Goal: Task Accomplishment & Management: Complete application form

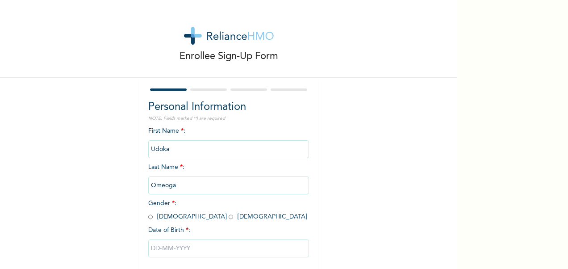
scroll to position [46, 0]
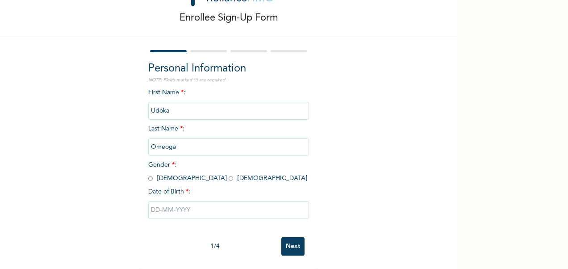
click at [229, 174] on input "radio" at bounding box center [231, 178] width 4 height 8
radio input "true"
click at [164, 201] on input "text" at bounding box center [228, 210] width 161 height 18
select select "8"
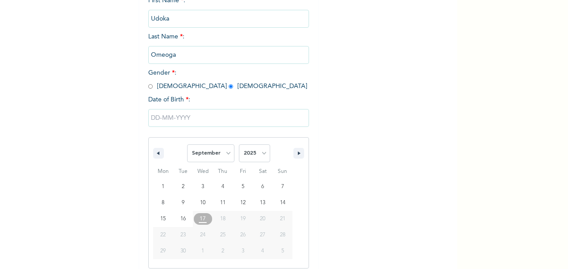
scroll to position [138, 0]
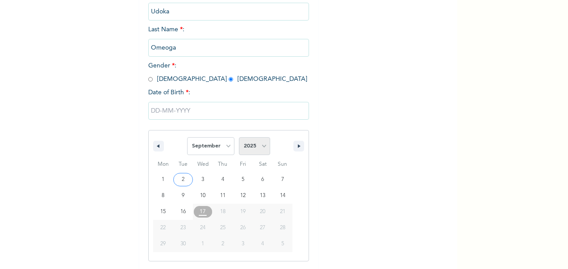
click at [252, 151] on select "2025 2024 2023 2022 2021 2020 2019 2018 2017 2016 2015 2014 2013 2012 2011 2010…" at bounding box center [254, 146] width 31 height 18
select select "2000"
click at [239, 138] on select "2025 2024 2023 2022 2021 2020 2019 2018 2017 2016 2015 2014 2013 2012 2011 2010…" at bounding box center [254, 146] width 31 height 18
click at [205, 146] on select "January February March April May June July August September October November De…" at bounding box center [210, 146] width 47 height 18
select select "6"
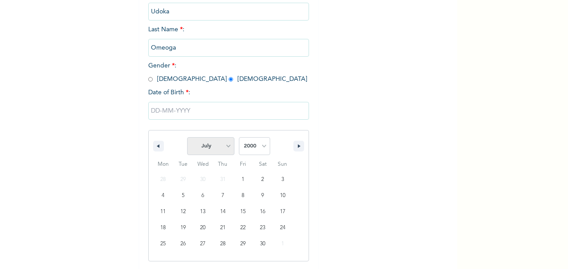
click at [187, 138] on select "January February March April May June July August September October November De…" at bounding box center [210, 146] width 47 height 18
type input "[DATE]"
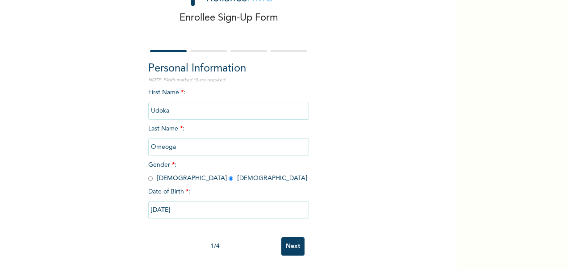
click at [289, 237] on input "Next" at bounding box center [292, 246] width 23 height 18
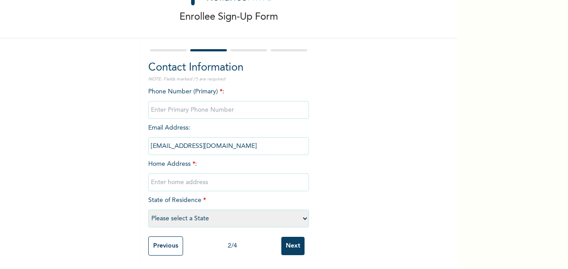
click at [190, 101] on input "phone" at bounding box center [228, 110] width 161 height 18
type input "08137242660"
click at [250, 140] on input "[EMAIL_ADDRESS][DOMAIN_NAME]" at bounding box center [228, 146] width 161 height 18
click at [239, 139] on input "[EMAIL_ADDRESS][DOMAIN_NAME]" at bounding box center [228, 146] width 161 height 18
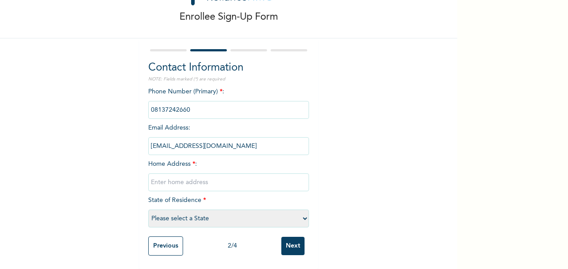
click at [186, 179] on input "text" at bounding box center [228, 182] width 161 height 18
drag, startPoint x: 295, startPoint y: 174, endPoint x: 145, endPoint y: 170, distance: 150.1
click at [148, 173] on input "[GEOGRAPHIC_DATA], [GEOGRAPHIC_DATA], [GEOGRAPHIC_DATA], [GEOGRAPHIC_DATA]" at bounding box center [228, 182] width 161 height 18
type input "[DEMOGRAPHIC_DATA] Armed Forces Resettlement Centre, Charity, [GEOGRAPHIC_DATA]"
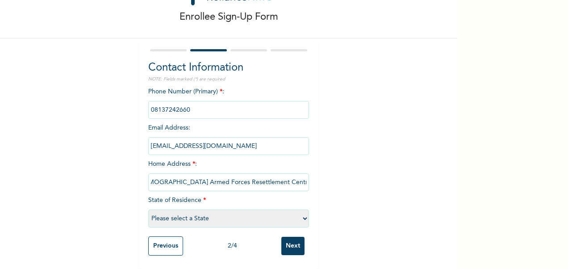
scroll to position [0, 0]
click at [180, 209] on select "Please select a State [PERSON_NAME] (FCT) [PERSON_NAME] Ibom [GEOGRAPHIC_DATA] …" at bounding box center [228, 218] width 161 height 18
select select "25"
click at [148, 209] on select "Please select a State [PERSON_NAME] (FCT) [PERSON_NAME] Ibom [GEOGRAPHIC_DATA] …" at bounding box center [228, 218] width 161 height 18
click at [288, 241] on input "Next" at bounding box center [292, 246] width 23 height 18
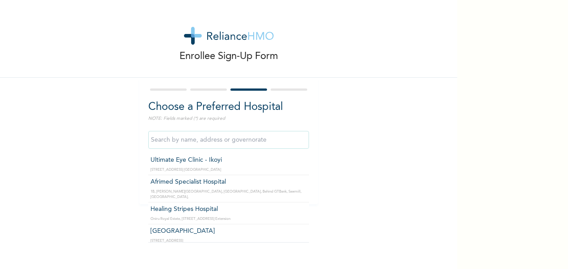
click at [205, 142] on input "text" at bounding box center [228, 140] width 161 height 18
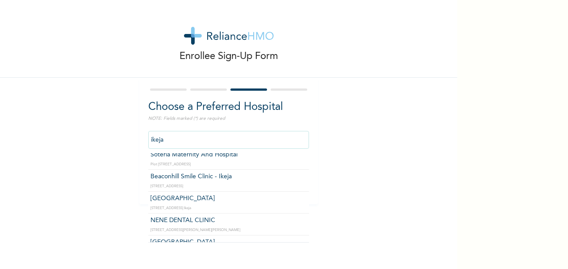
scroll to position [438, 0]
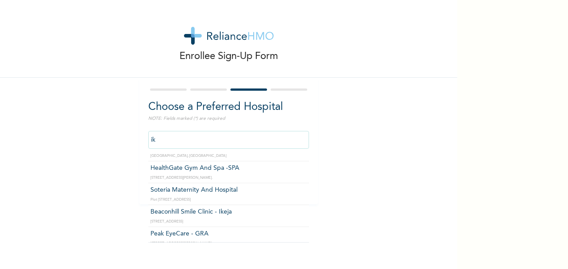
type input "i"
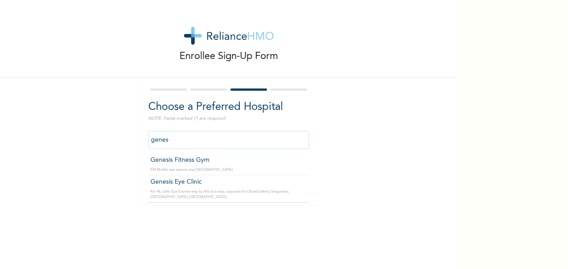
scroll to position [0, 0]
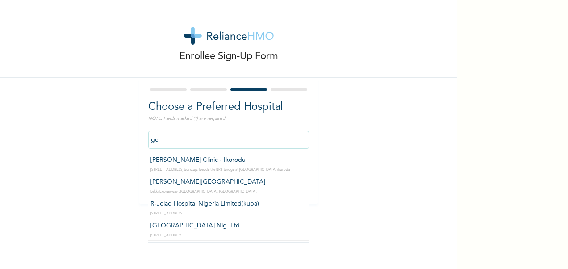
type input "g"
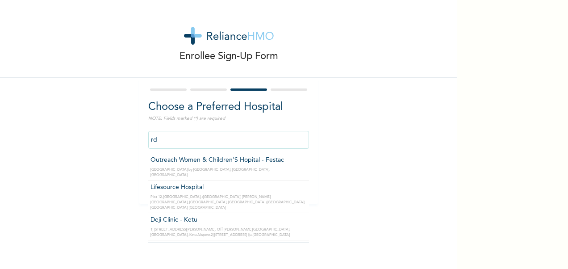
type input "r"
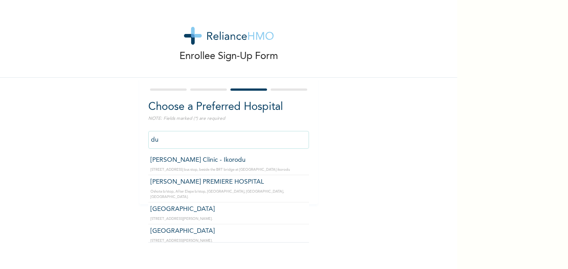
type input "d"
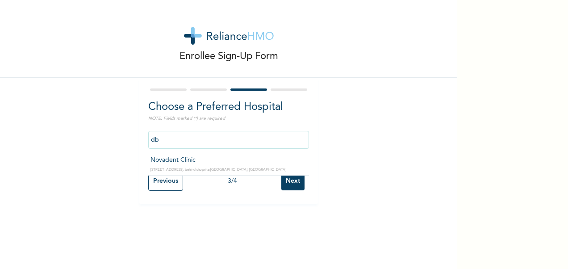
type input "d"
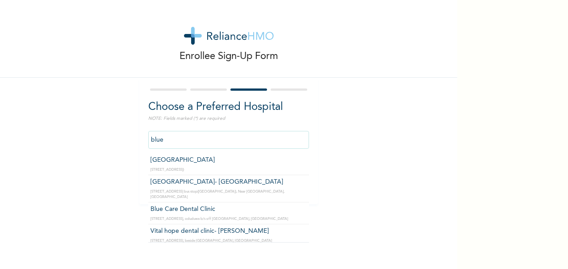
type input "[GEOGRAPHIC_DATA]"
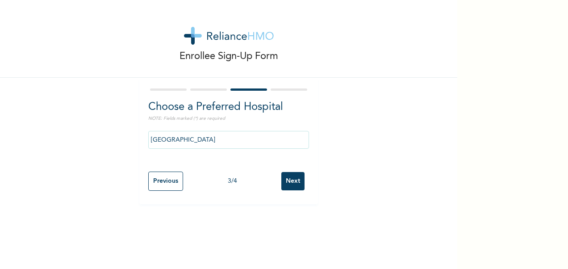
click at [287, 179] on input "Next" at bounding box center [292, 181] width 23 height 18
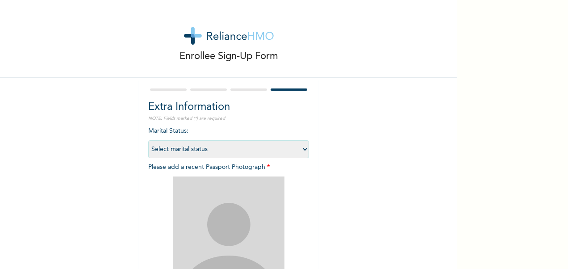
click at [254, 150] on select "Select marital status [DEMOGRAPHIC_DATA] Married [DEMOGRAPHIC_DATA] Widow/[DEMO…" at bounding box center [228, 149] width 161 height 18
click at [148, 140] on select "Select marital status [DEMOGRAPHIC_DATA] Married [DEMOGRAPHIC_DATA] Widow/[DEMO…" at bounding box center [228, 149] width 161 height 18
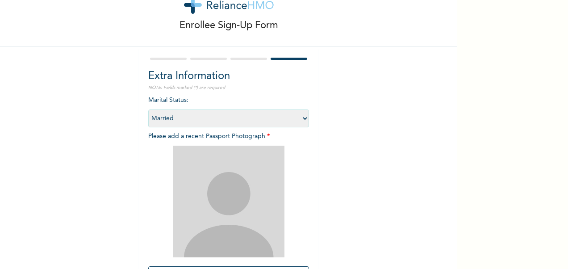
scroll to position [30, 0]
click at [188, 118] on select "Select marital status [DEMOGRAPHIC_DATA] Married [DEMOGRAPHIC_DATA] Widow/[DEMO…" at bounding box center [228, 119] width 161 height 18
select select "1"
click at [148, 110] on select "Select marital status [DEMOGRAPHIC_DATA] Married [DEMOGRAPHIC_DATA] Widow/[DEMO…" at bounding box center [228, 119] width 161 height 18
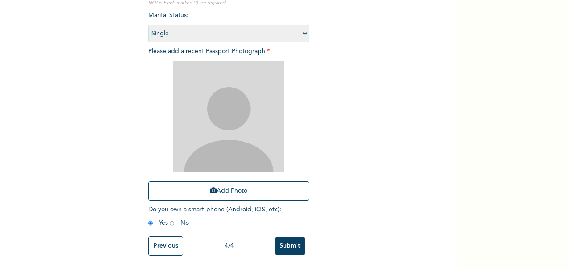
click at [172, 245] on input "Previous" at bounding box center [165, 245] width 35 height 19
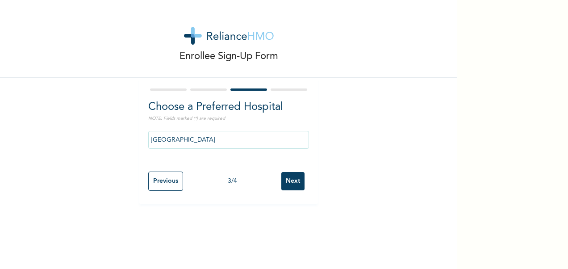
scroll to position [0, 0]
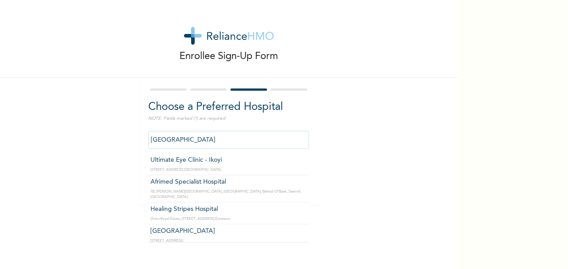
click at [214, 139] on input "[GEOGRAPHIC_DATA]" at bounding box center [228, 140] width 161 height 18
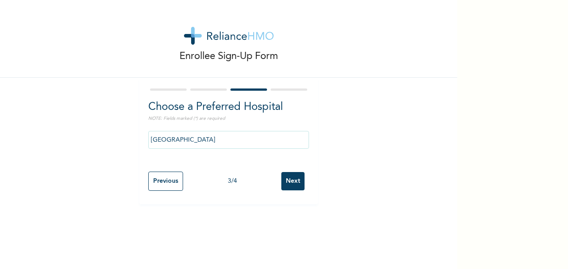
click at [315, 133] on div "Enrollee Sign-Up Form Choose a Preferred Hospital NOTE: Fields marked (*) are r…" at bounding box center [228, 102] width 457 height 204
click at [290, 180] on input "Next" at bounding box center [292, 181] width 23 height 18
select select "1"
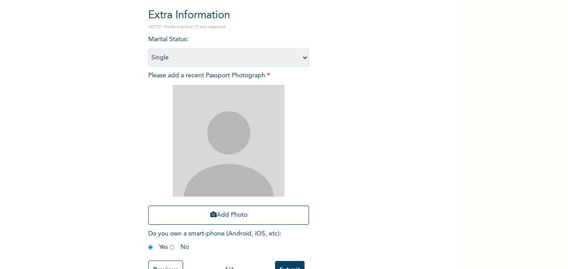
scroll to position [93, 0]
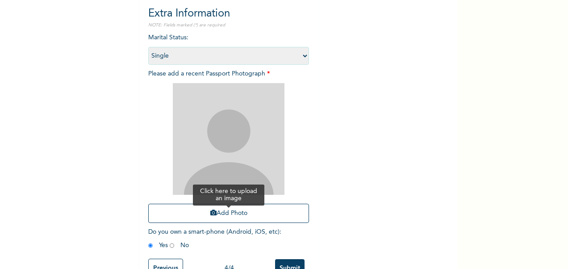
click at [216, 212] on button "Add Photo" at bounding box center [228, 213] width 161 height 19
click at [210, 213] on icon "button" at bounding box center [213, 212] width 6 height 6
click at [191, 212] on button "Add Photo" at bounding box center [228, 213] width 161 height 19
click at [217, 216] on button "Add Photo" at bounding box center [228, 213] width 161 height 19
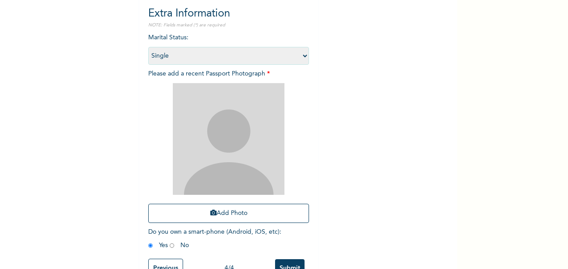
scroll to position [123, 0]
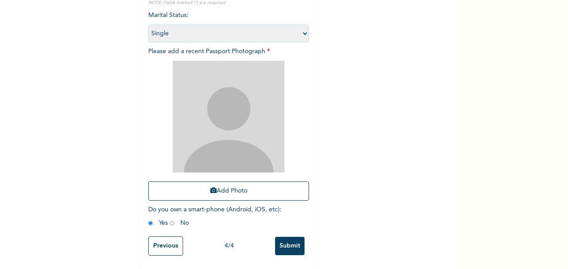
click at [171, 241] on input "Previous" at bounding box center [165, 245] width 35 height 19
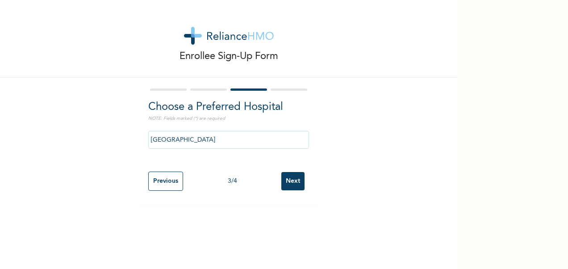
click at [166, 179] on input "Previous" at bounding box center [165, 180] width 35 height 19
select select "25"
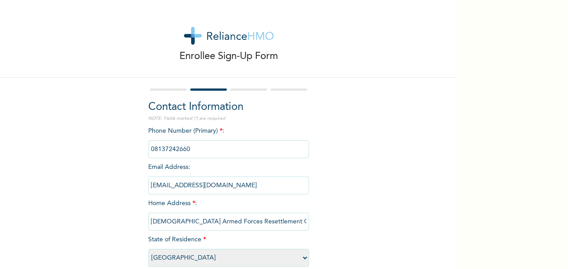
scroll to position [47, 0]
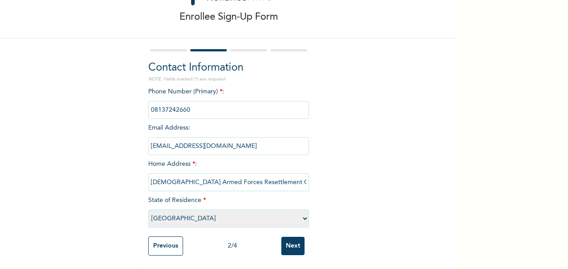
click at [169, 236] on input "Previous" at bounding box center [165, 245] width 35 height 19
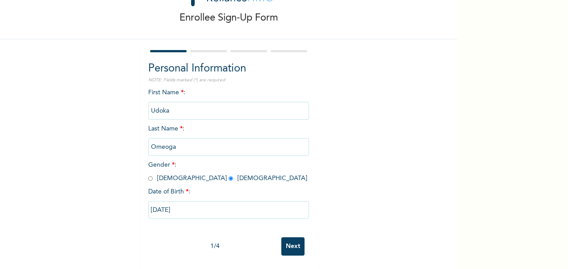
click at [287, 237] on input "Next" at bounding box center [292, 246] width 23 height 18
select select "25"
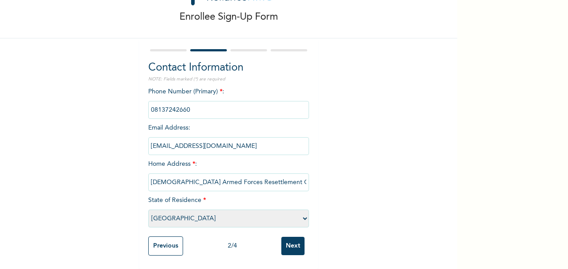
click at [287, 237] on input "Next" at bounding box center [292, 246] width 23 height 18
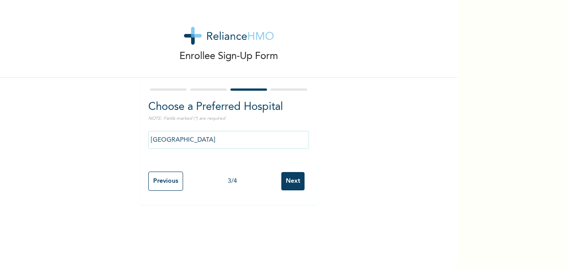
click at [288, 173] on input "Next" at bounding box center [292, 181] width 23 height 18
select select "1"
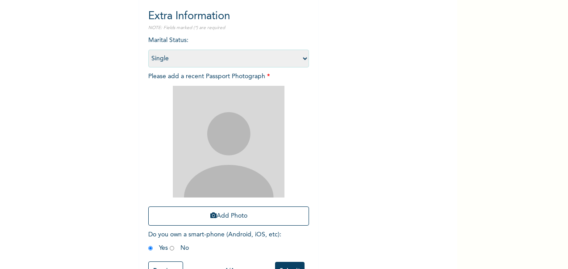
scroll to position [123, 0]
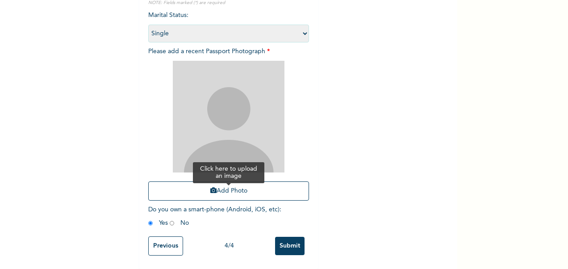
click at [235, 188] on button "Add Photo" at bounding box center [228, 190] width 161 height 19
click at [243, 181] on button "Add Photo" at bounding box center [228, 190] width 161 height 19
click at [161, 239] on input "Previous" at bounding box center [165, 245] width 35 height 19
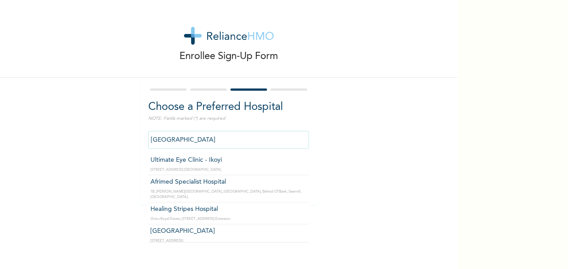
click at [208, 143] on input "[GEOGRAPHIC_DATA]" at bounding box center [228, 140] width 161 height 18
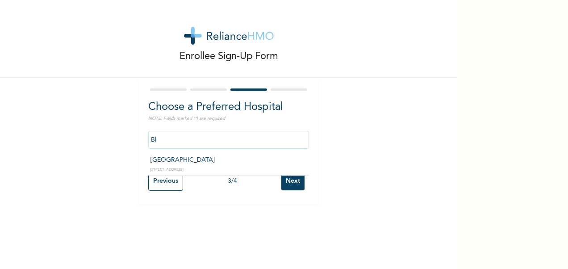
type input "B"
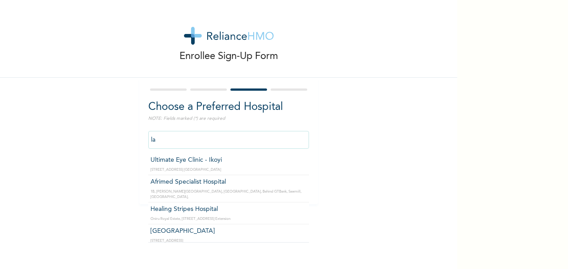
type input "l"
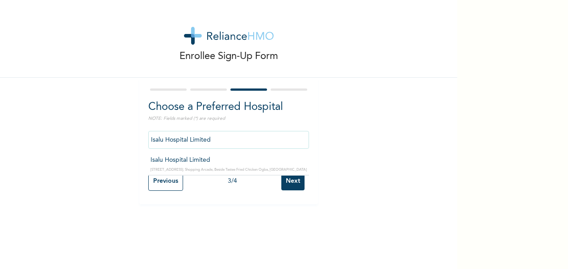
click at [219, 140] on input "Isalu Hospital Limited" at bounding box center [228, 140] width 161 height 18
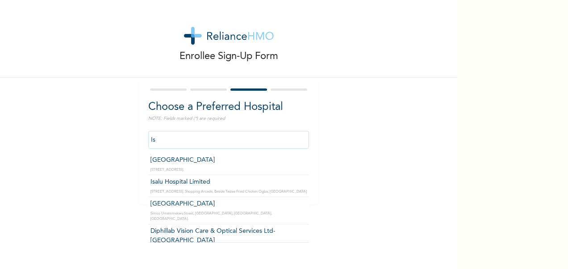
type input "I"
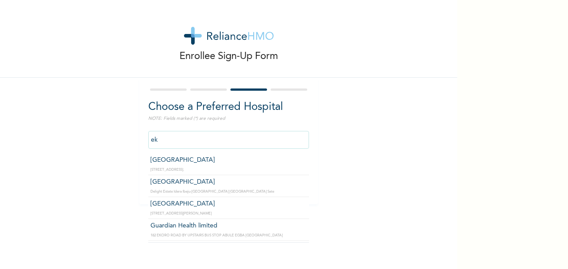
type input "e"
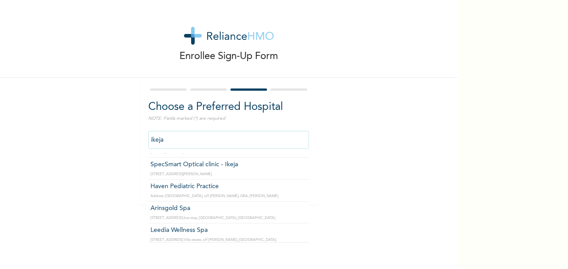
scroll to position [1969, 0]
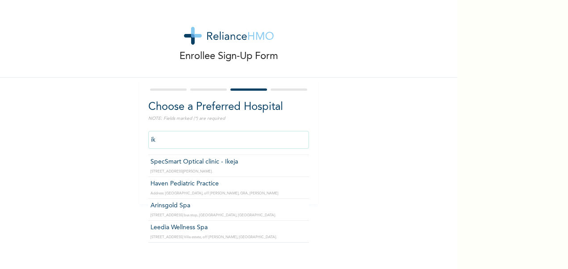
type input "i"
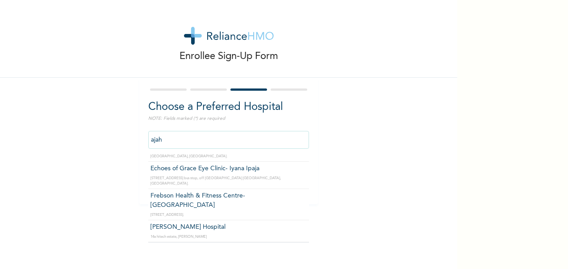
scroll to position [704, 0]
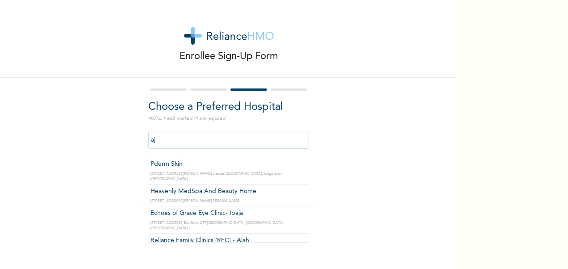
type input "a"
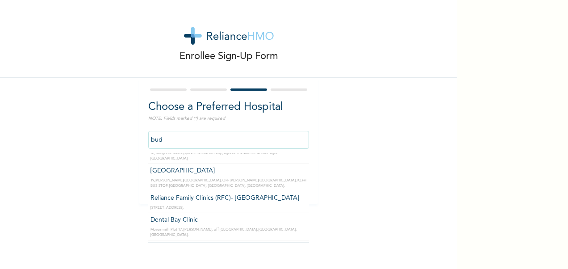
scroll to position [0, 0]
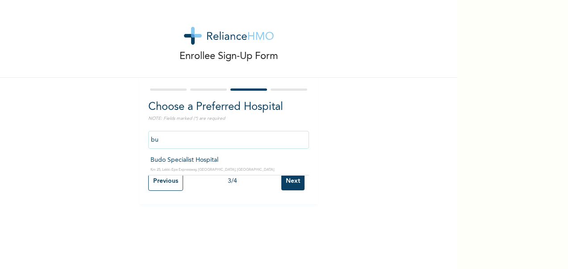
type input "b"
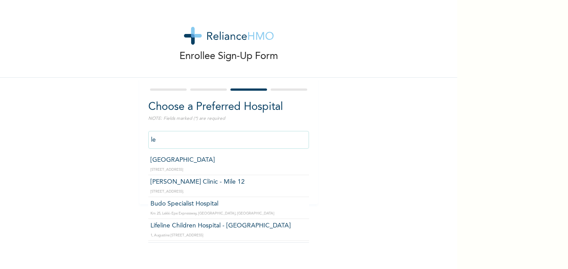
type input "l"
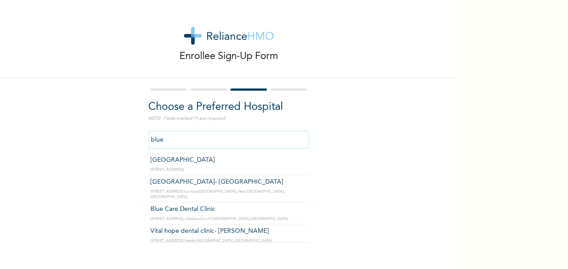
type input "[GEOGRAPHIC_DATA]"
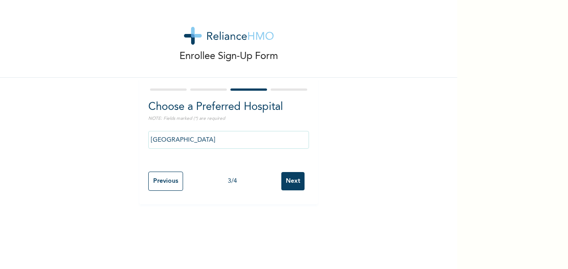
click at [298, 179] on input "Next" at bounding box center [292, 181] width 23 height 18
select select "1"
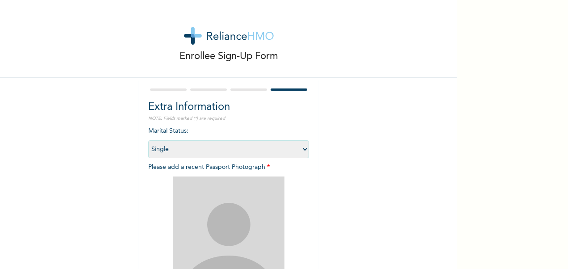
scroll to position [123, 0]
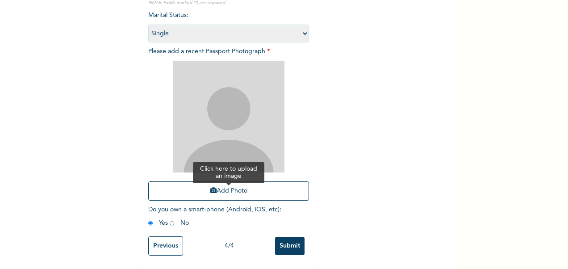
click at [229, 183] on button "Add Photo" at bounding box center [228, 190] width 161 height 19
